Goal: Task Accomplishment & Management: Use online tool/utility

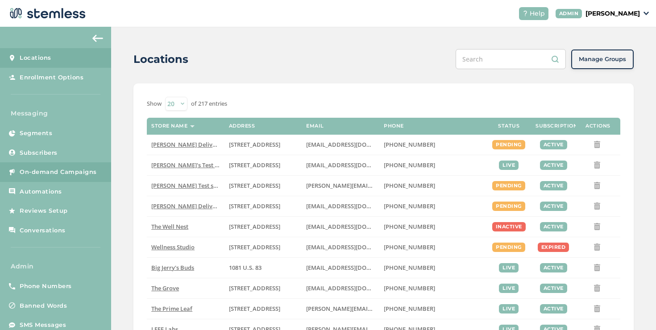
click at [92, 165] on link "On-demand Campaigns" at bounding box center [55, 172] width 111 height 20
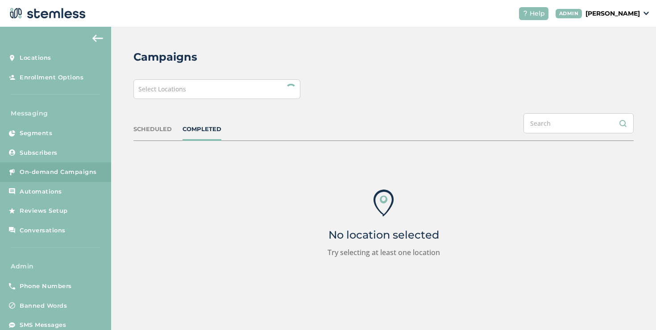
click at [165, 94] on div "Select Locations" at bounding box center [216, 89] width 167 height 20
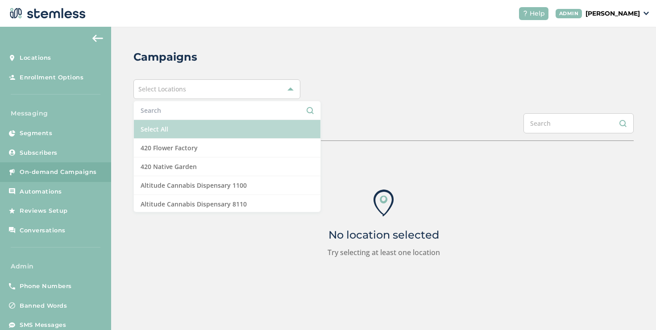
click at [156, 122] on li "Select All" at bounding box center [227, 129] width 187 height 19
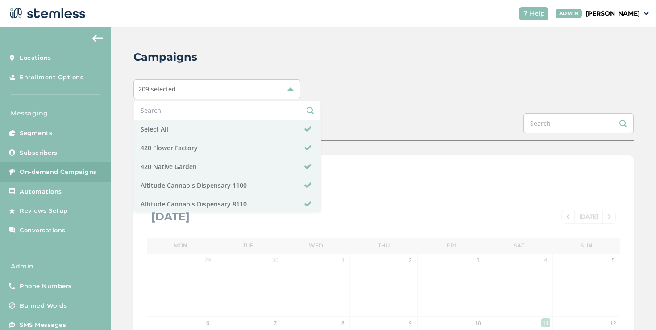
click at [389, 100] on div "Campaigns 209 selected Select All 420 Flower Factory 420 Native Garden Altitude…" at bounding box center [383, 315] width 545 height 577
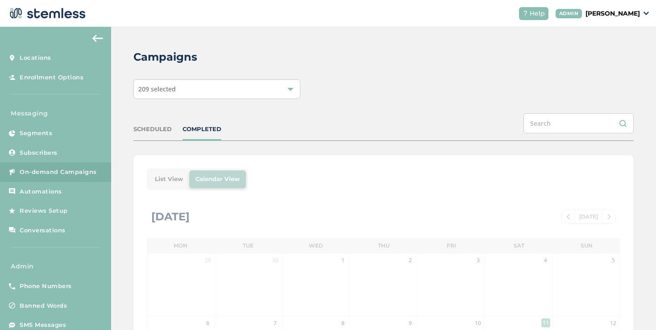
click at [585, 14] on p "[PERSON_NAME]" at bounding box center [612, 13] width 54 height 9
click at [599, 61] on span "Impersonate" at bounding box center [617, 64] width 44 height 9
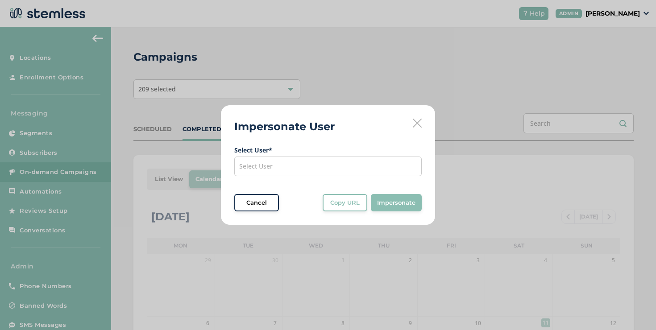
click at [378, 165] on div "Select User" at bounding box center [327, 167] width 187 height 20
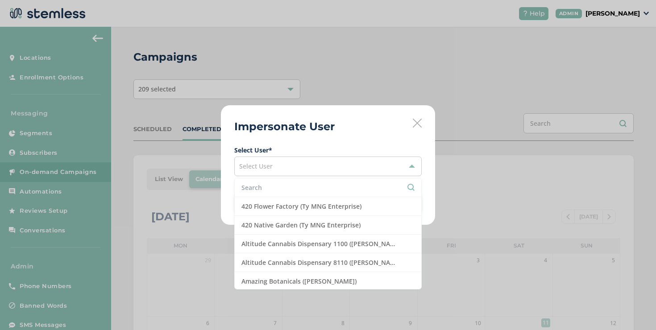
click at [352, 187] on input "text" at bounding box center [327, 187] width 173 height 9
type input "t"
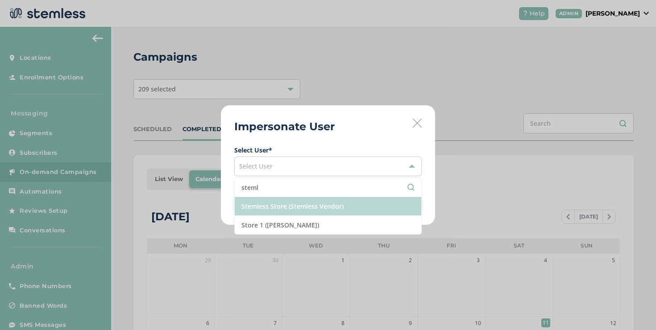
type input "steml"
click at [332, 208] on li "Stemless Store (Stemless Vendor)" at bounding box center [328, 206] width 187 height 19
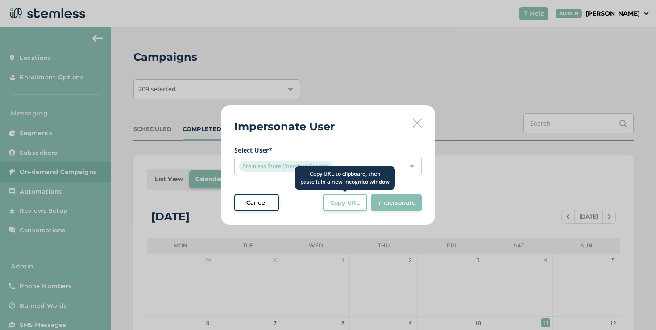
click at [336, 205] on span "Copy URL" at bounding box center [344, 203] width 29 height 9
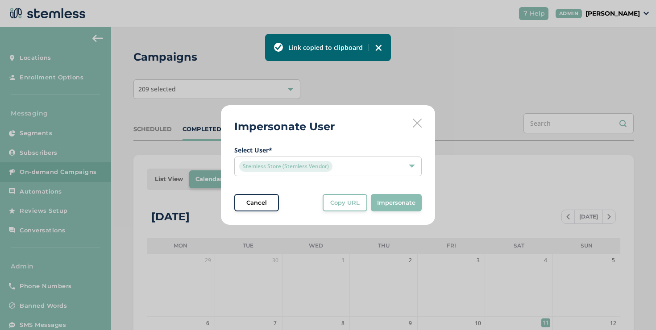
click at [274, 197] on button "Cancel" at bounding box center [256, 203] width 45 height 18
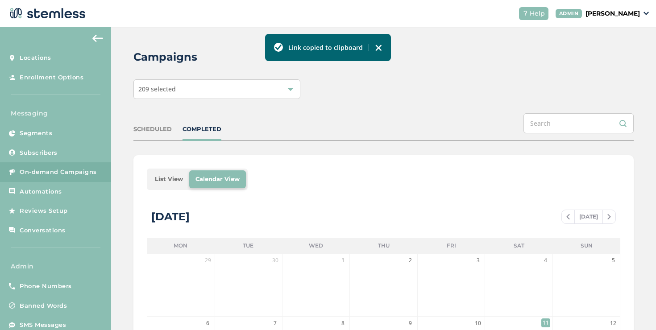
click at [175, 187] on li "List View" at bounding box center [169, 179] width 41 height 18
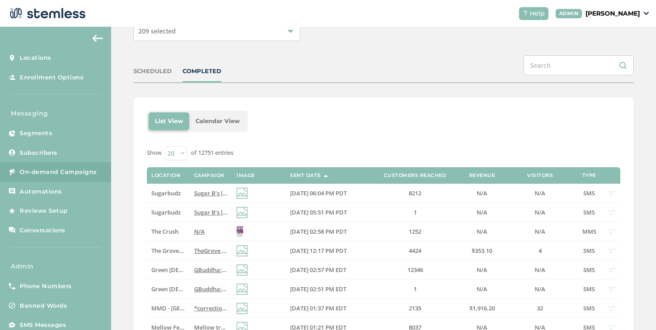
scroll to position [63, 0]
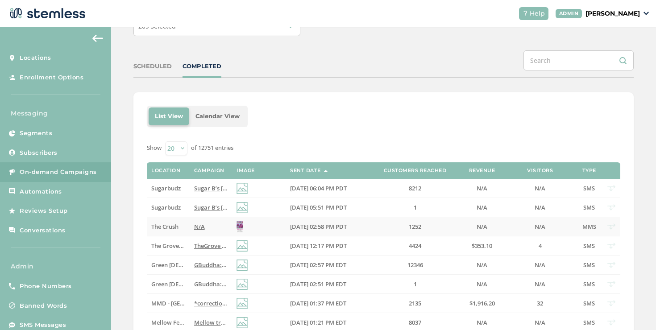
click at [206, 225] on label "N/A" at bounding box center [210, 227] width 33 height 8
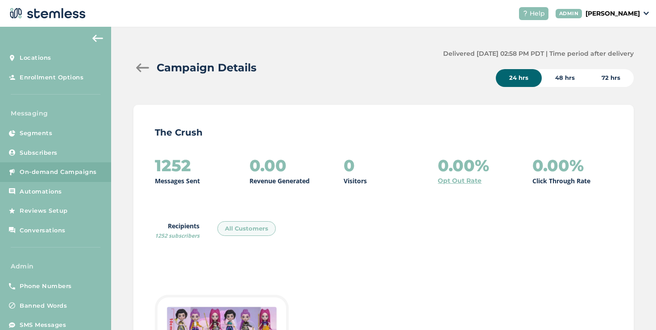
click at [140, 69] on div at bounding box center [142, 67] width 18 height 9
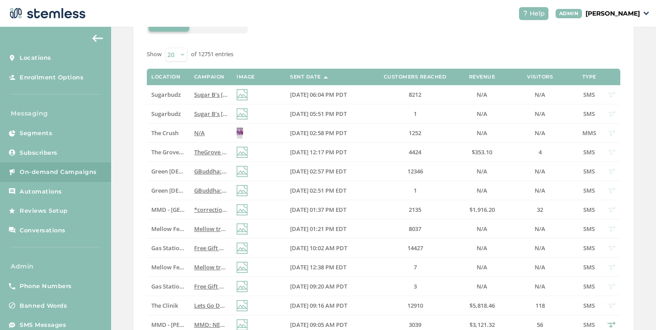
scroll to position [166, 0]
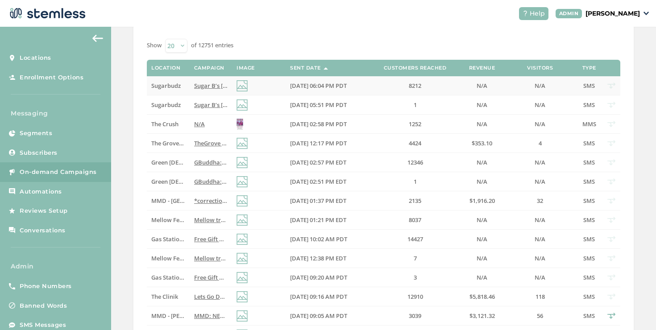
click at [214, 90] on td "Sugar B’s [DATE] month continues! $89 Zips, B2G1 treats, and more! Plus 10% off…" at bounding box center [211, 85] width 42 height 19
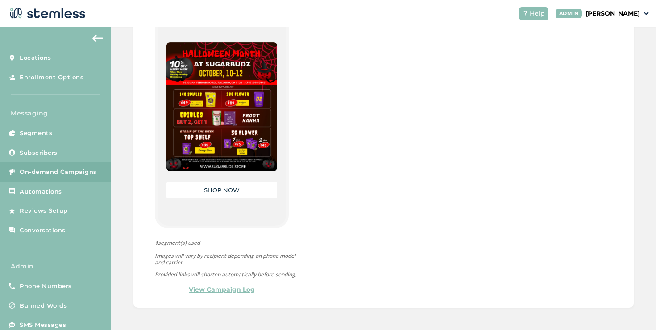
scroll to position [61, 0]
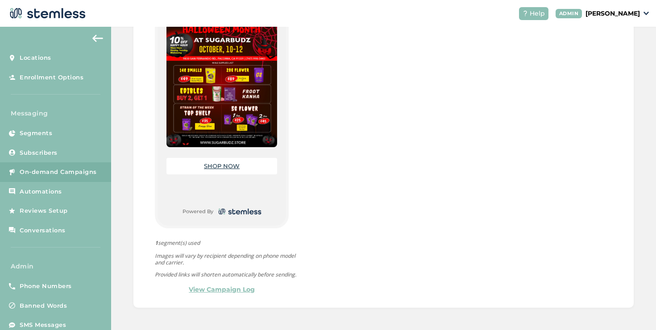
click at [216, 162] on link "SHOP NOW" at bounding box center [222, 165] width 36 height 7
